Goal: Find specific page/section: Find specific page/section

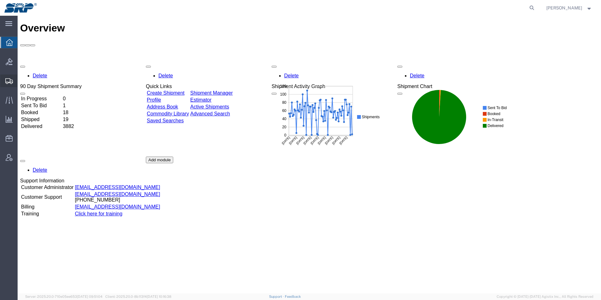
click at [4, 81] on div at bounding box center [9, 80] width 18 height 13
